Goal: Information Seeking & Learning: Check status

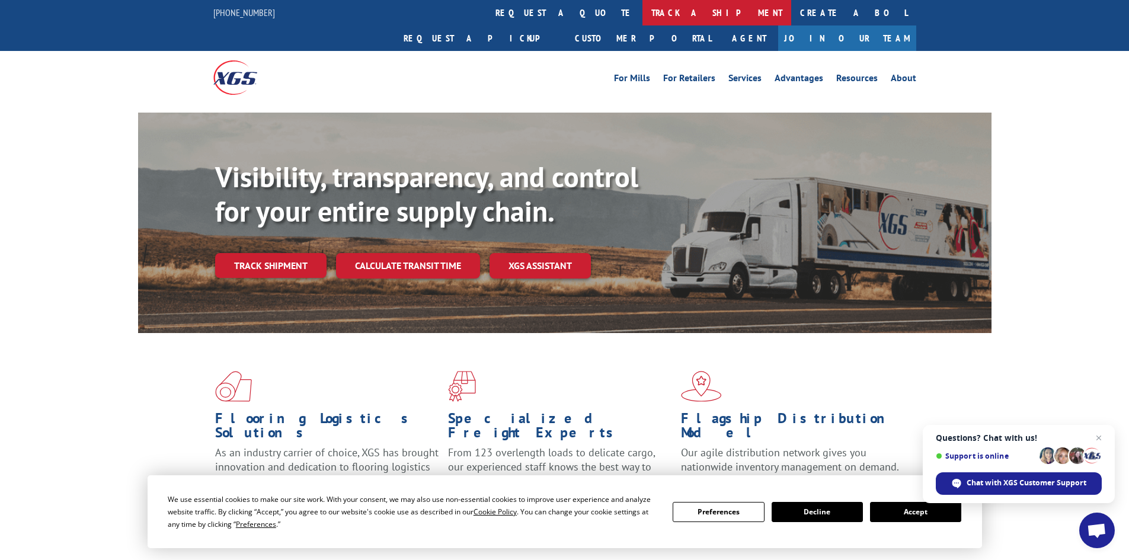
click at [642, 14] on link "track a shipment" at bounding box center [716, 12] width 149 height 25
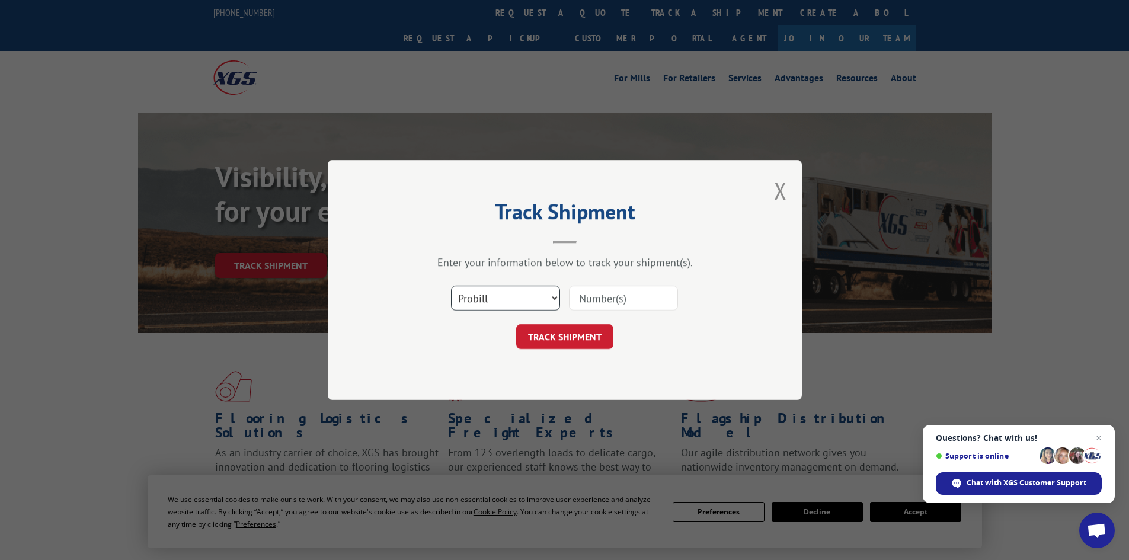
click at [493, 293] on select "Select category... Probill BOL PO" at bounding box center [505, 298] width 109 height 25
select select "bol"
click at [451, 286] on select "Select category... Probill BOL PO" at bounding box center [505, 298] width 109 height 25
paste input "5193976"
type input "5193976"
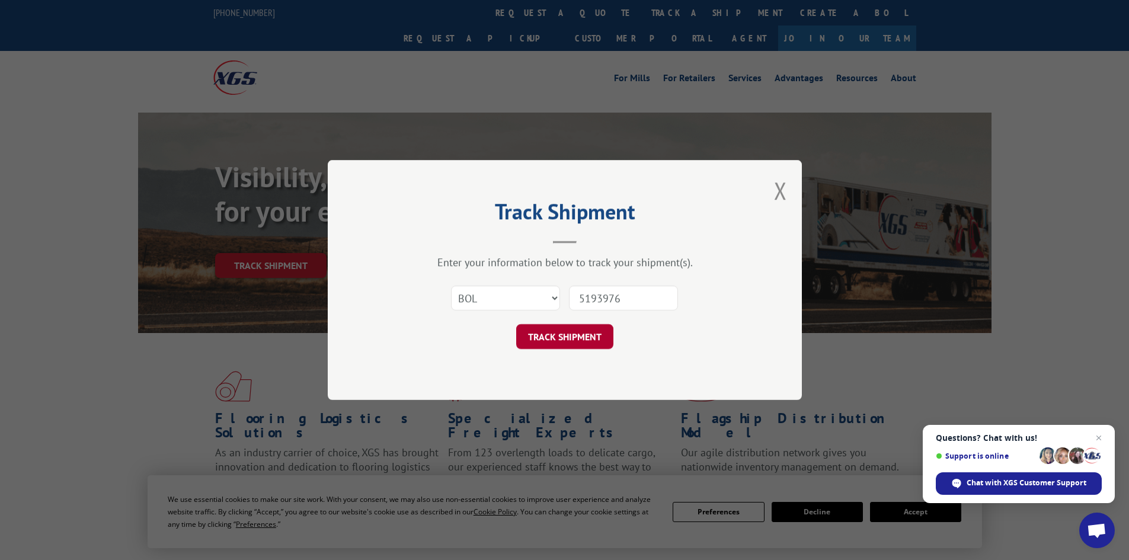
click at [575, 329] on button "TRACK SHIPMENT" at bounding box center [564, 336] width 97 height 25
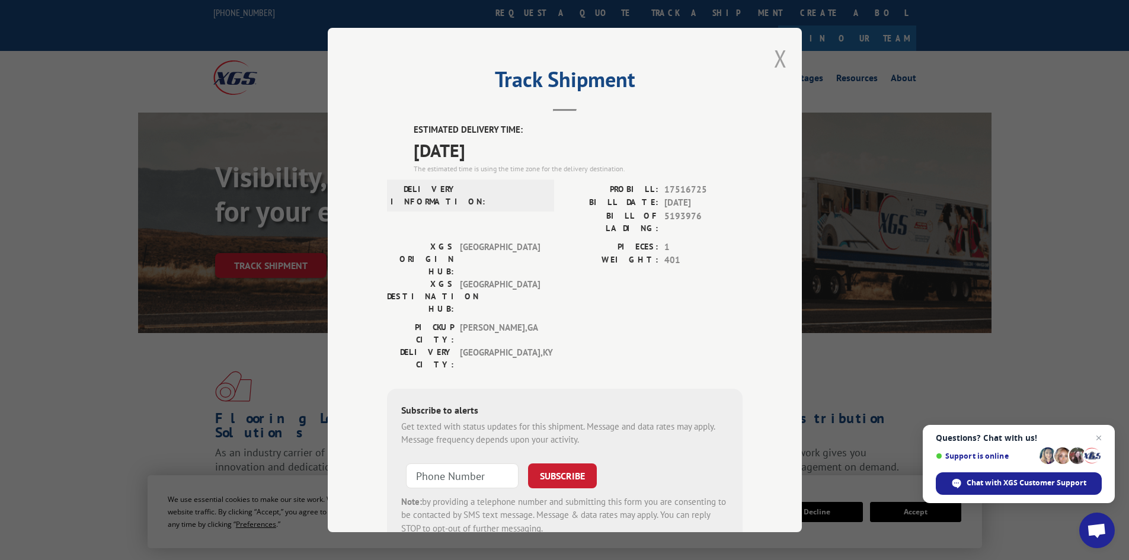
click at [774, 63] on button "Close modal" at bounding box center [780, 58] width 13 height 31
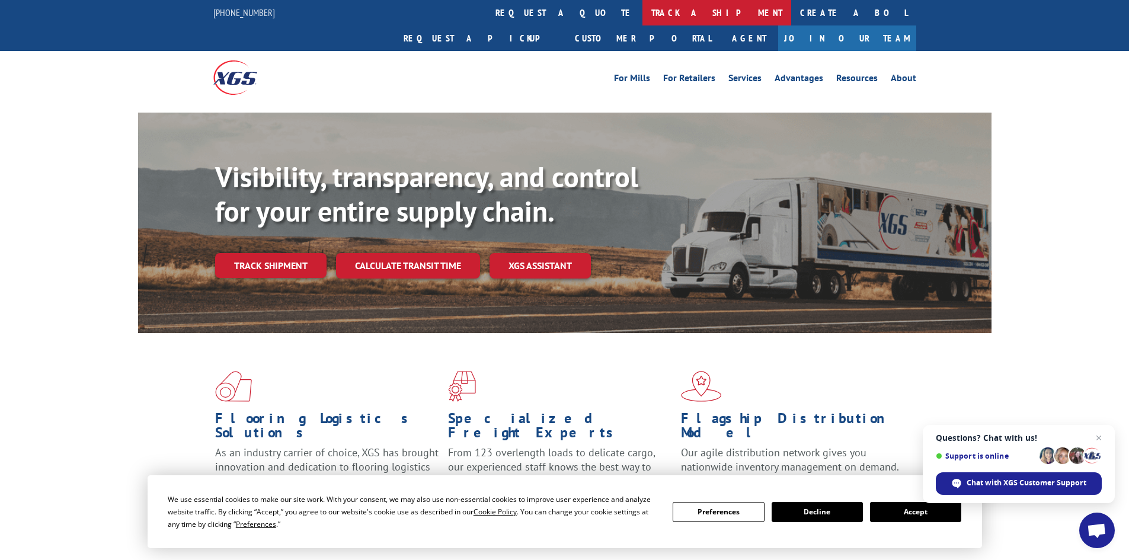
click at [642, 8] on link "track a shipment" at bounding box center [716, 12] width 149 height 25
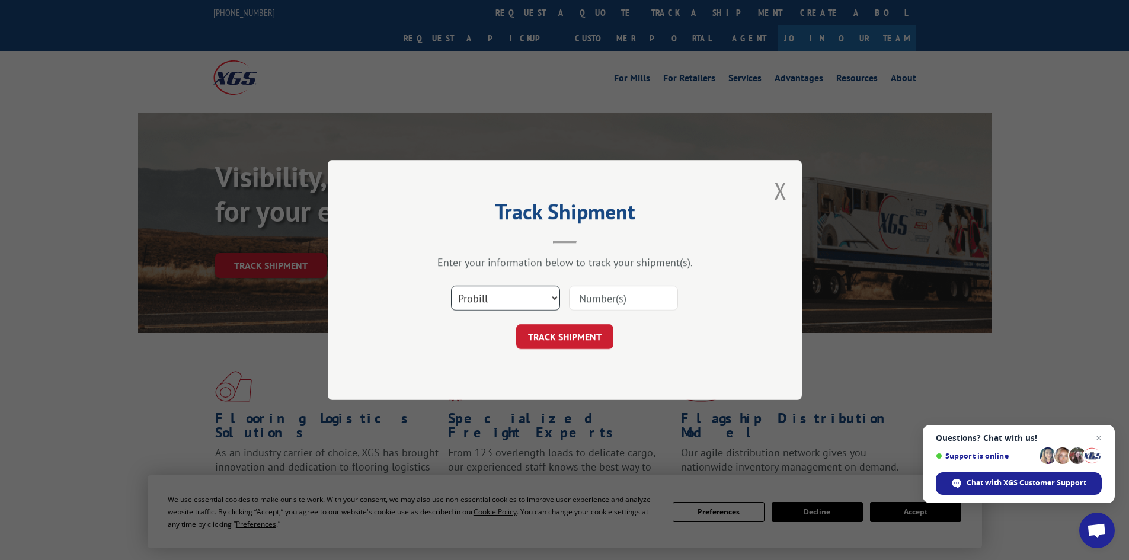
click at [501, 295] on select "Select category... Probill BOL PO" at bounding box center [505, 298] width 109 height 25
select select "bol"
click at [451, 286] on select "Select category... Probill BOL PO" at bounding box center [505, 298] width 109 height 25
paste input "447891"
type input "447891"
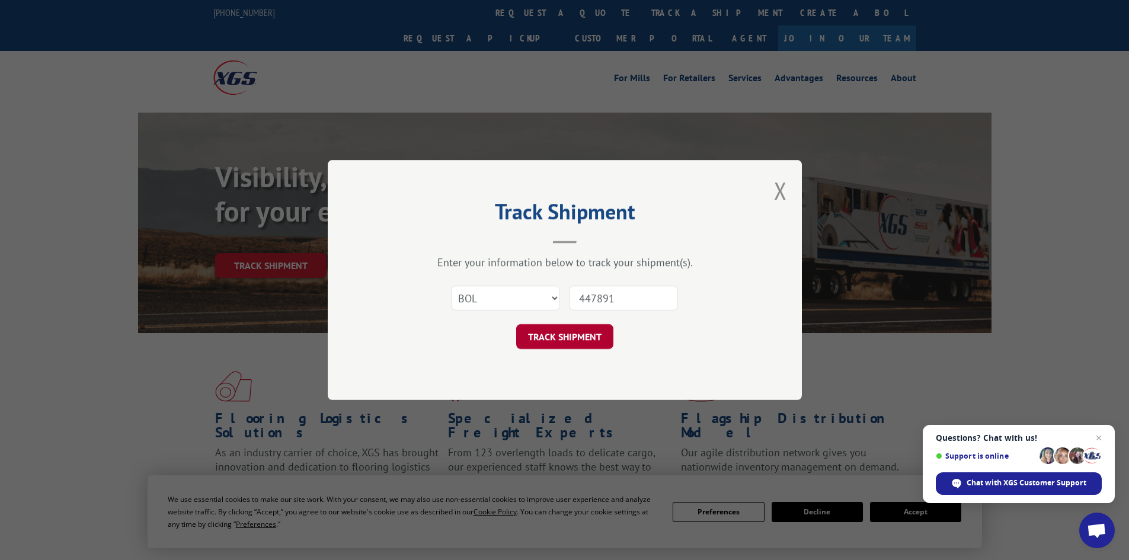
click at [569, 332] on button "TRACK SHIPMENT" at bounding box center [564, 336] width 97 height 25
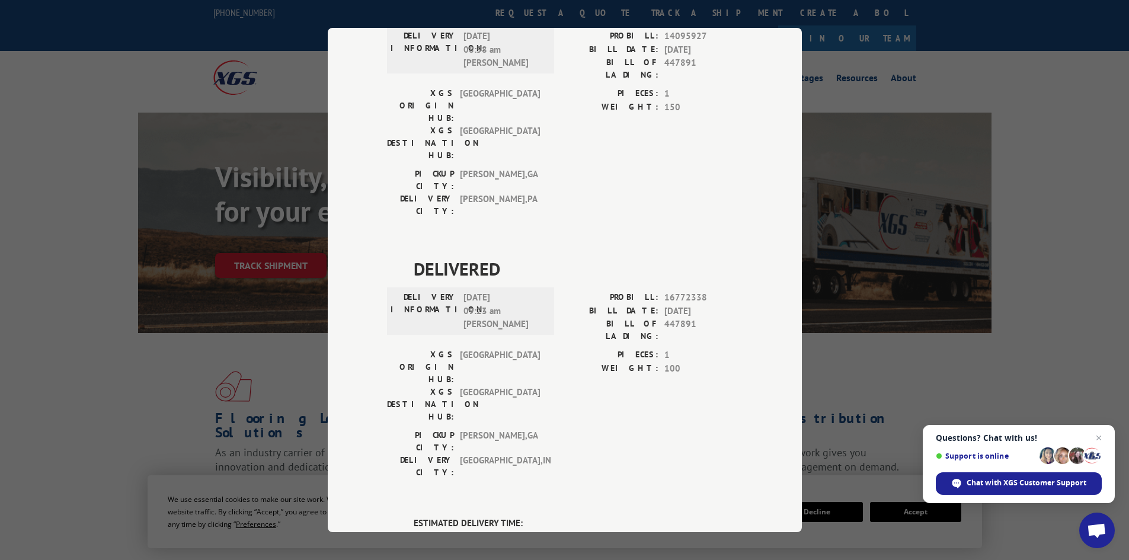
scroll to position [814, 0]
